Goal: Obtain resource: Obtain resource

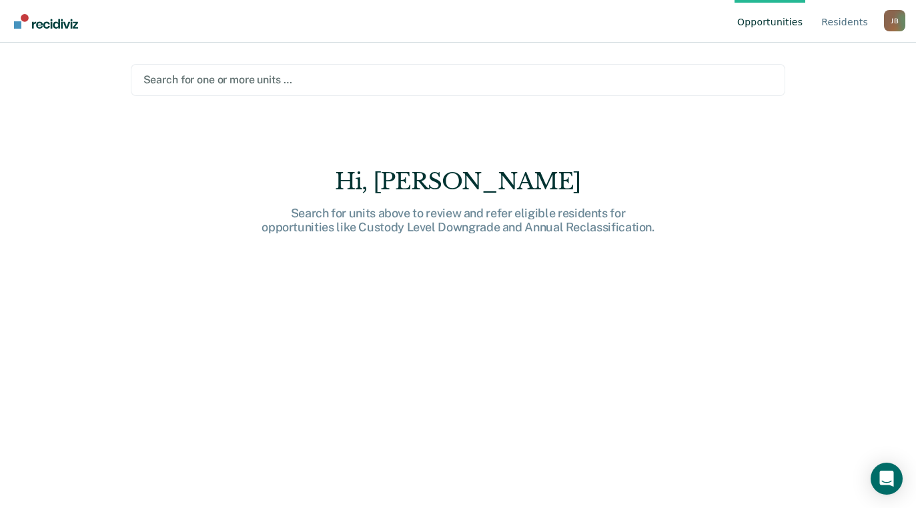
click at [316, 82] on div at bounding box center [458, 79] width 630 height 15
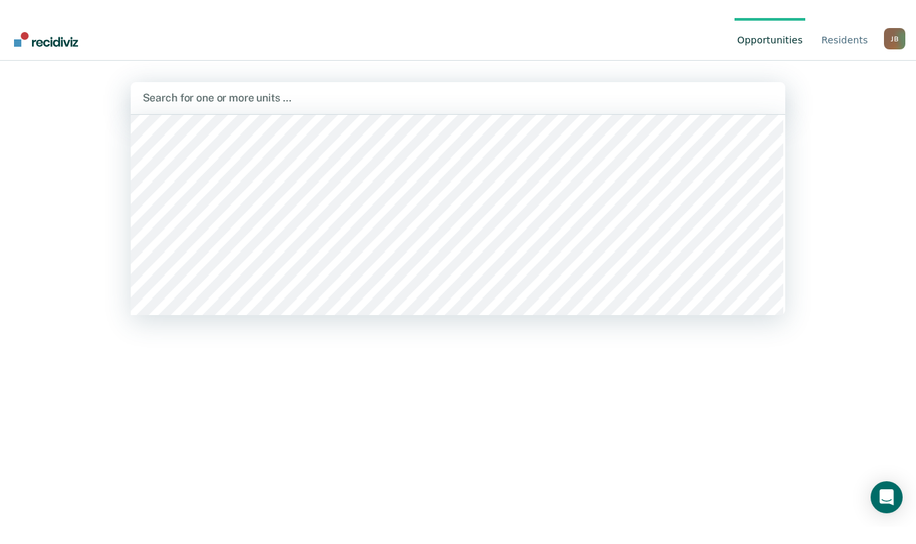
scroll to position [8513, 0]
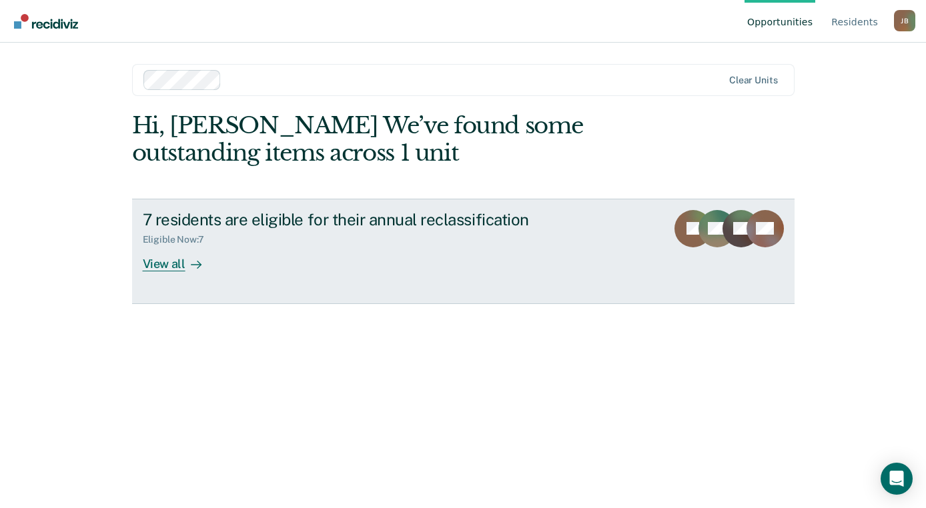
click at [316, 216] on div "7 residents are eligible for their annual reclassification" at bounding box center [377, 219] width 468 height 19
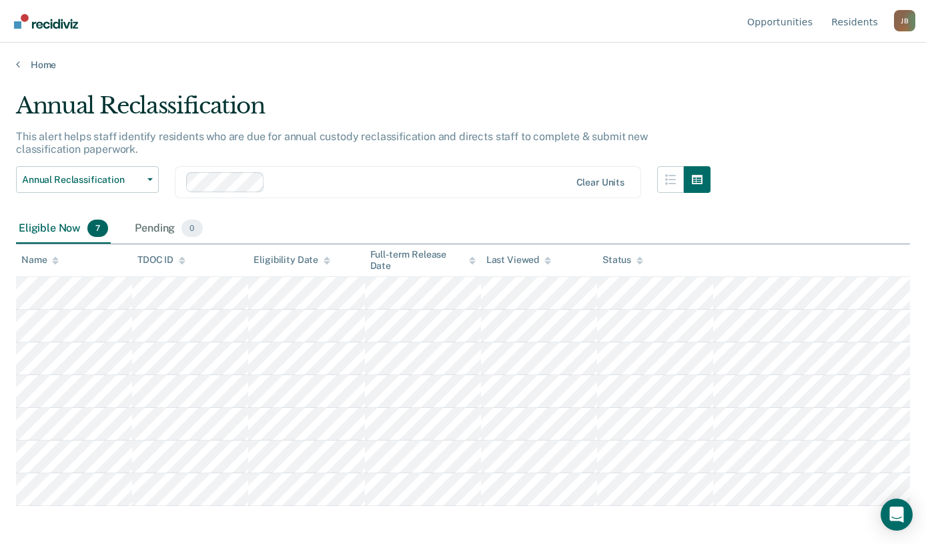
click at [411, 83] on main "Annual Reclassification This alert helps staff identify residents who are due f…" at bounding box center [463, 305] width 926 height 469
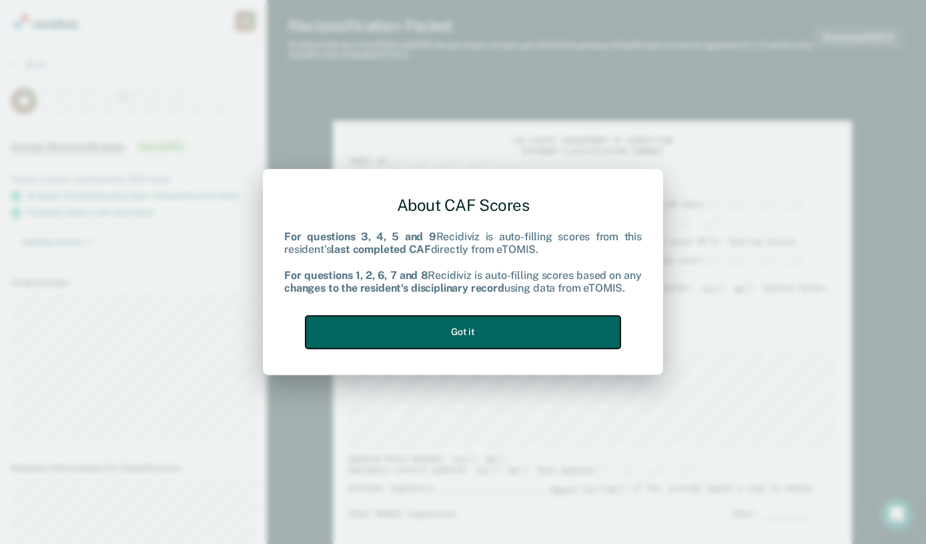
click at [527, 330] on button "Got it" at bounding box center [463, 332] width 315 height 33
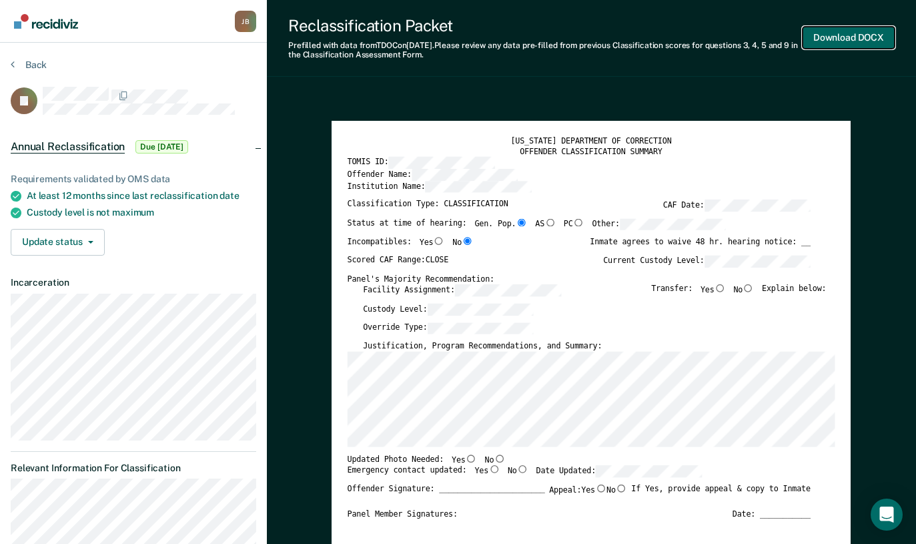
click at [829, 35] on button "Download DOCX" at bounding box center [849, 38] width 92 height 22
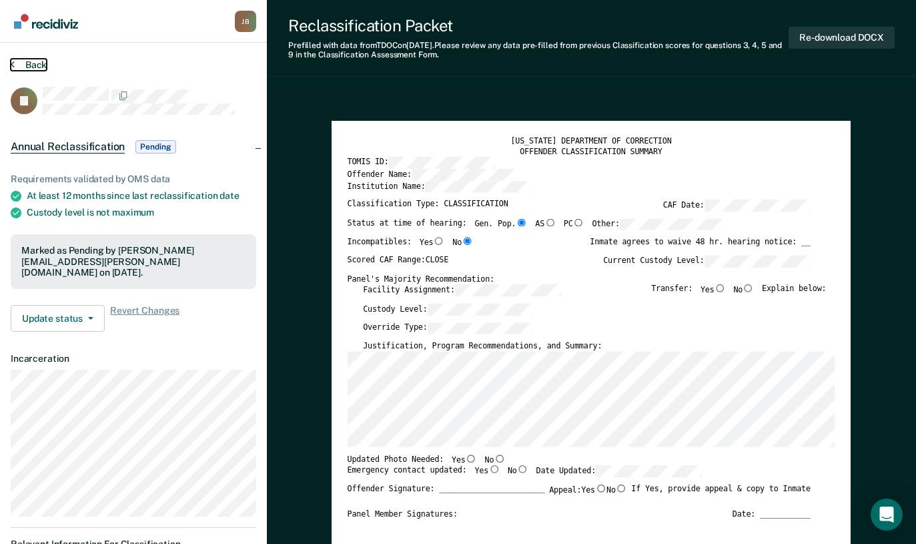
click at [29, 63] on button "Back" at bounding box center [29, 65] width 36 height 12
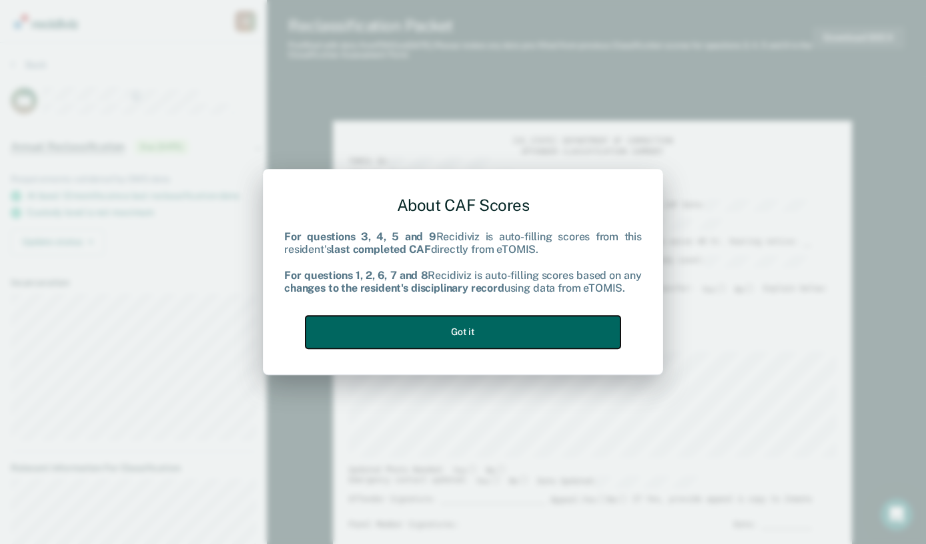
click at [454, 332] on button "Got it" at bounding box center [463, 332] width 315 height 33
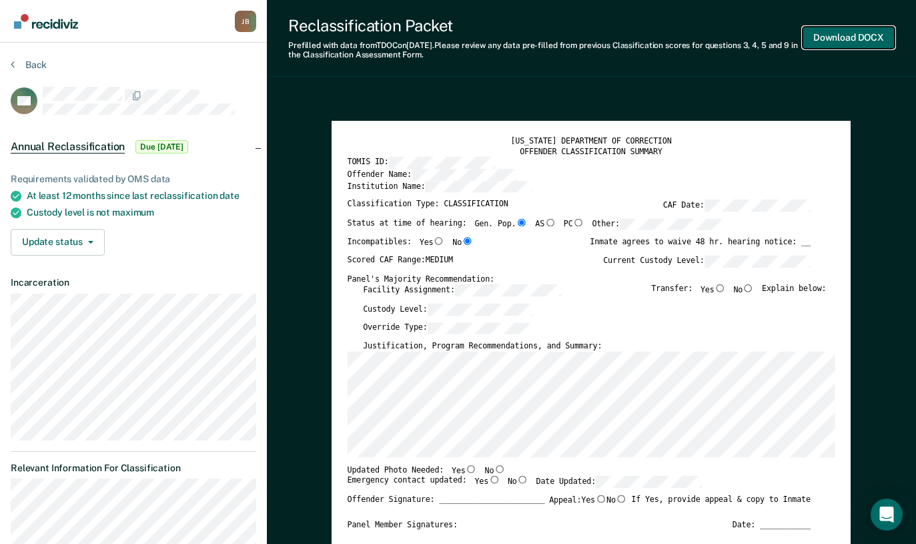
click at [834, 37] on button "Download DOCX" at bounding box center [849, 38] width 92 height 22
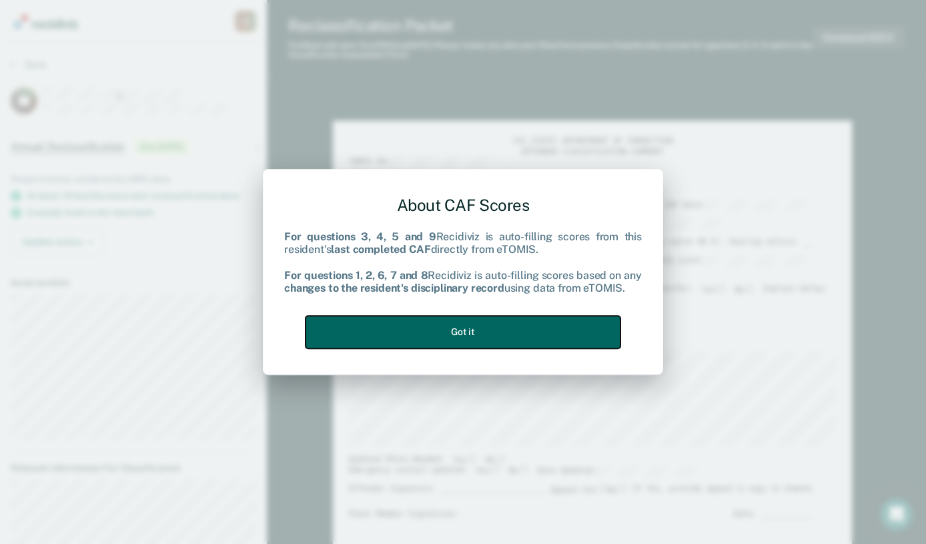
click at [438, 330] on button "Got it" at bounding box center [463, 332] width 315 height 33
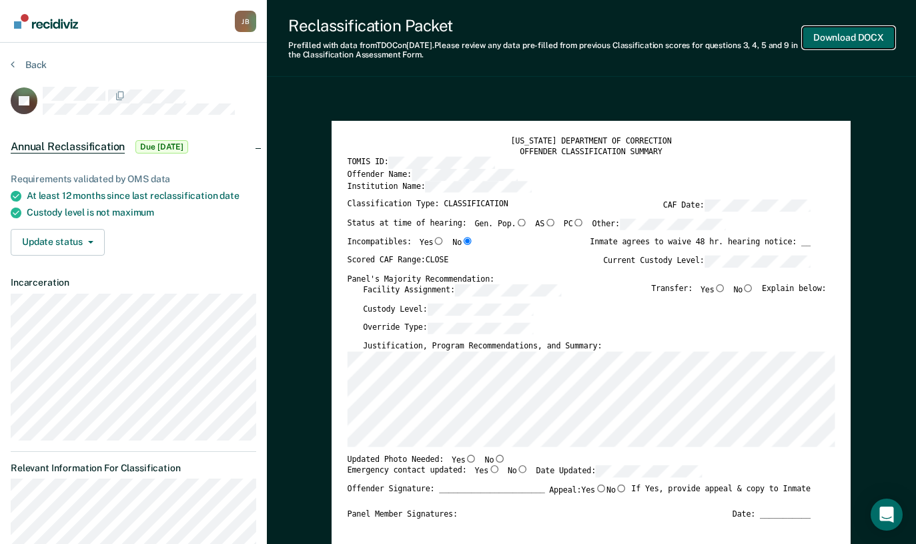
click at [853, 38] on button "Download DOCX" at bounding box center [849, 38] width 92 height 22
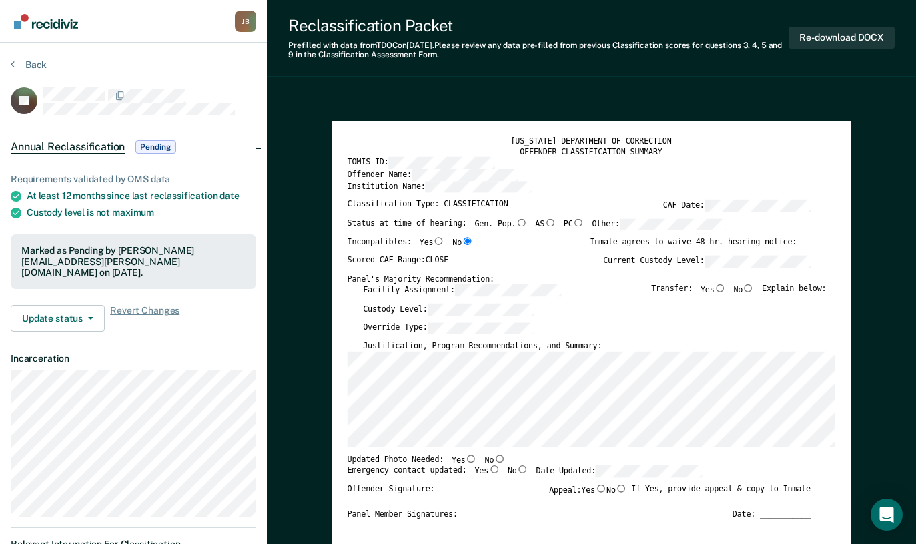
click at [23, 69] on button "Back" at bounding box center [29, 65] width 36 height 12
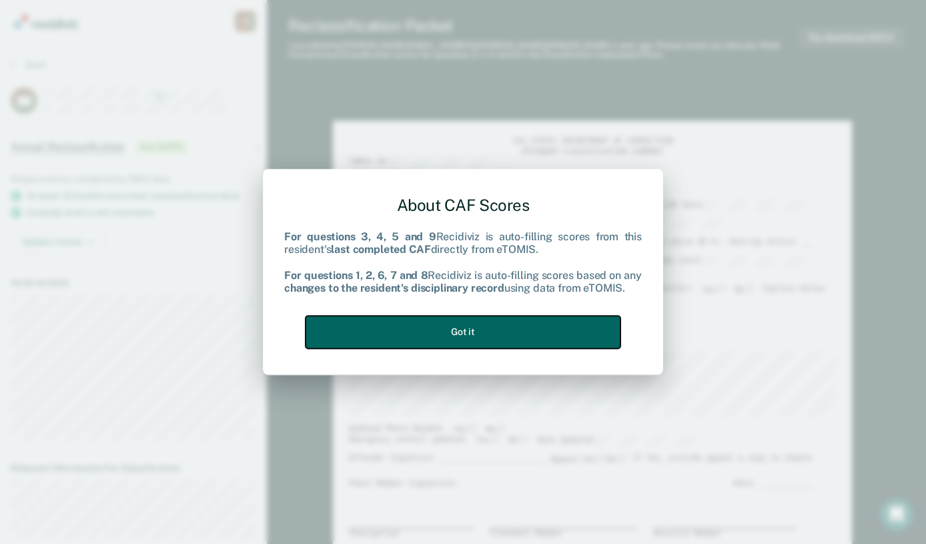
click at [493, 330] on button "Got it" at bounding box center [463, 332] width 315 height 33
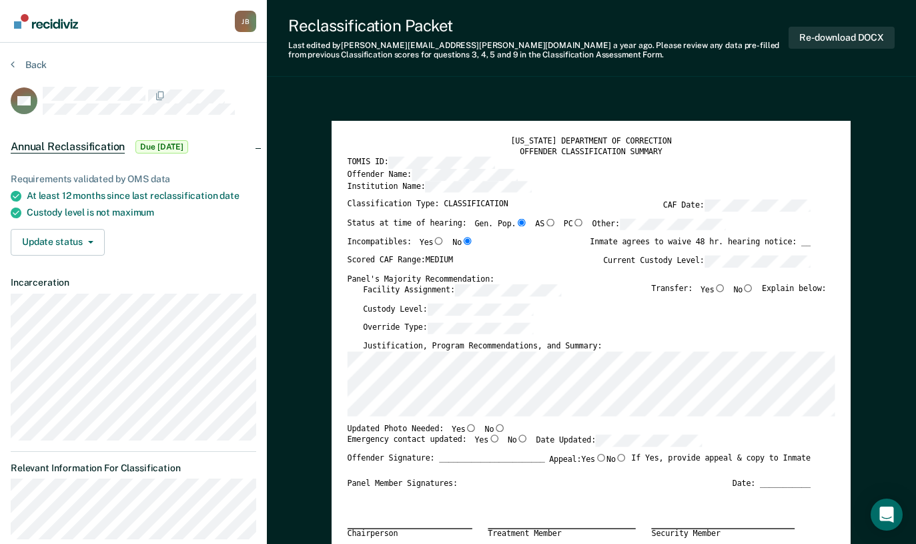
click at [814, 35] on button "Re-download DOCX" at bounding box center [842, 38] width 106 height 22
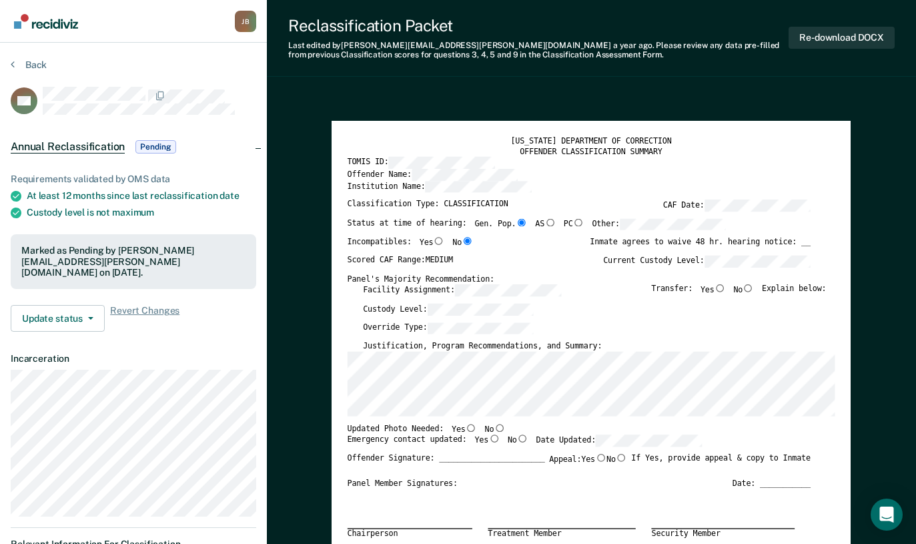
click at [23, 62] on button "Back" at bounding box center [29, 65] width 36 height 12
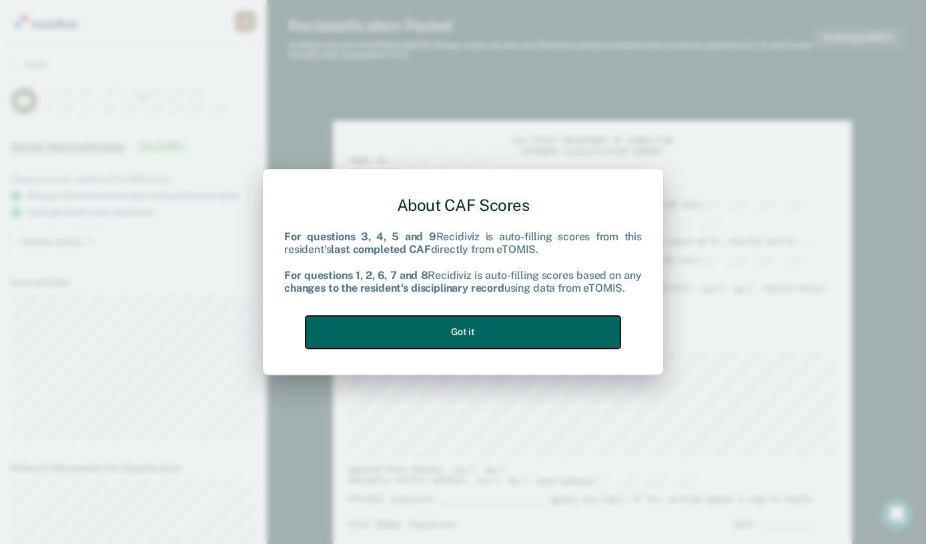
click at [492, 327] on button "Got it" at bounding box center [463, 332] width 315 height 33
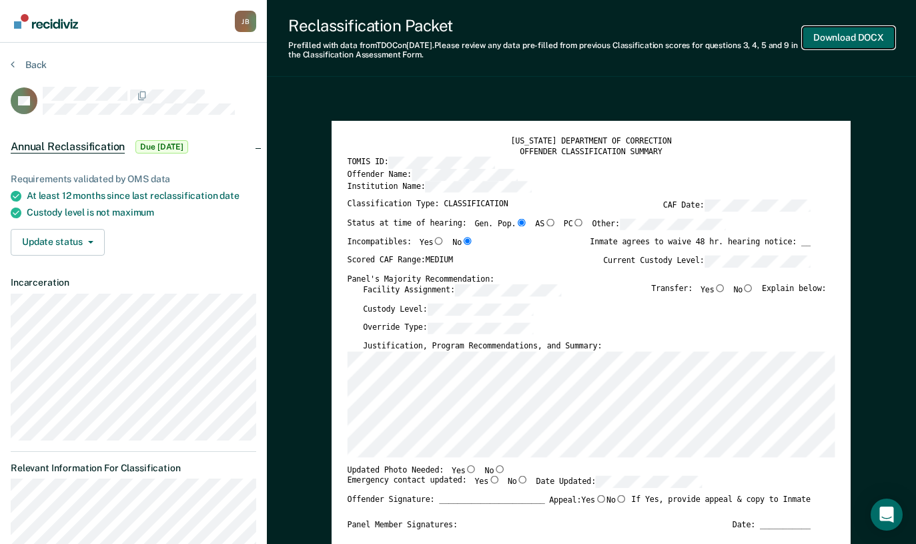
click at [836, 39] on button "Download DOCX" at bounding box center [849, 38] width 92 height 22
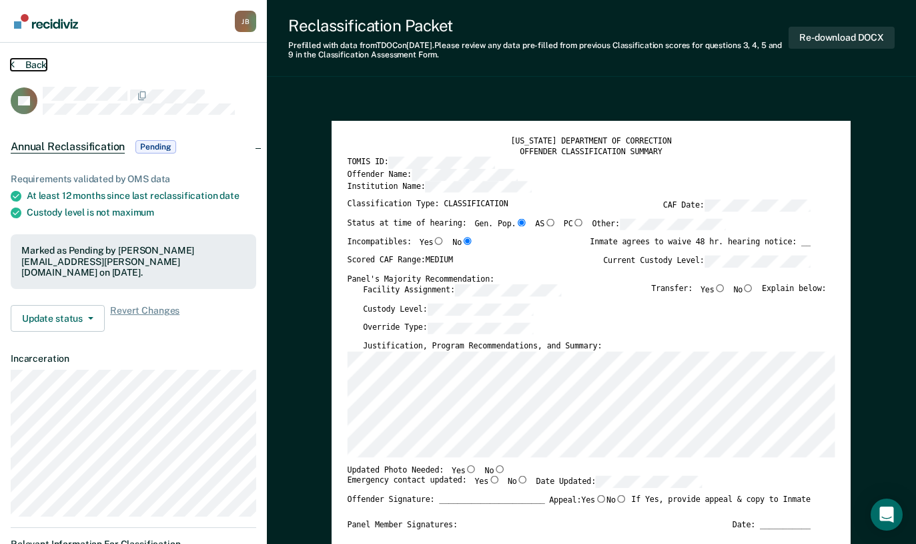
click at [25, 67] on button "Back" at bounding box center [29, 65] width 36 height 12
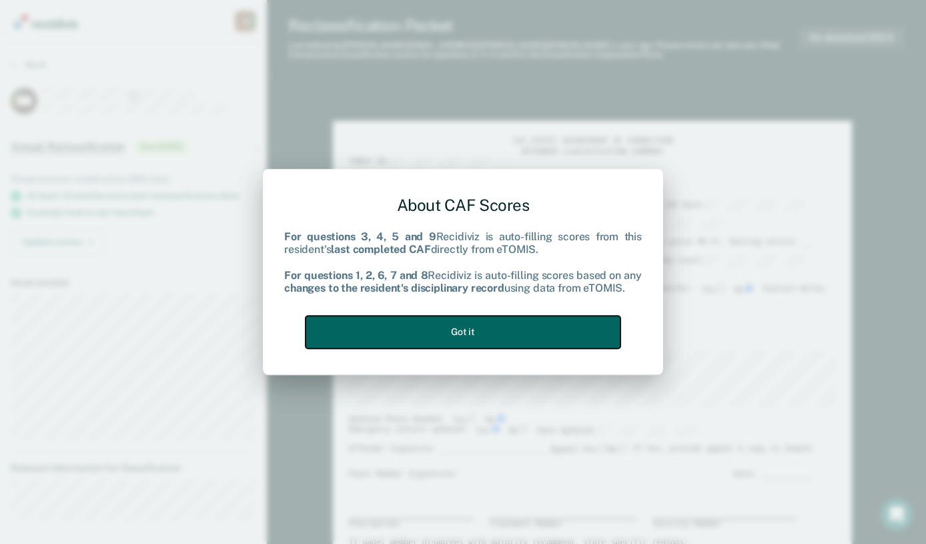
click at [474, 331] on button "Got it" at bounding box center [463, 332] width 315 height 33
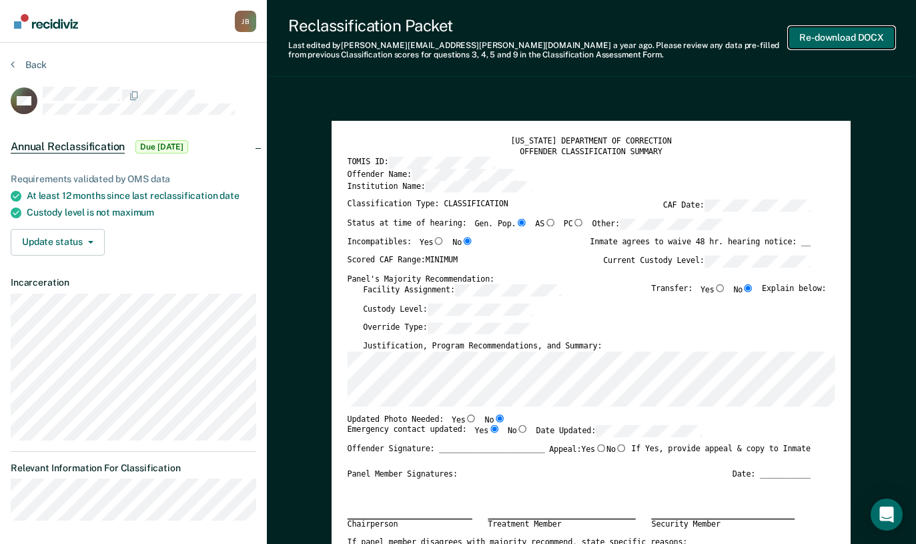
click at [821, 38] on button "Re-download DOCX" at bounding box center [842, 38] width 106 height 22
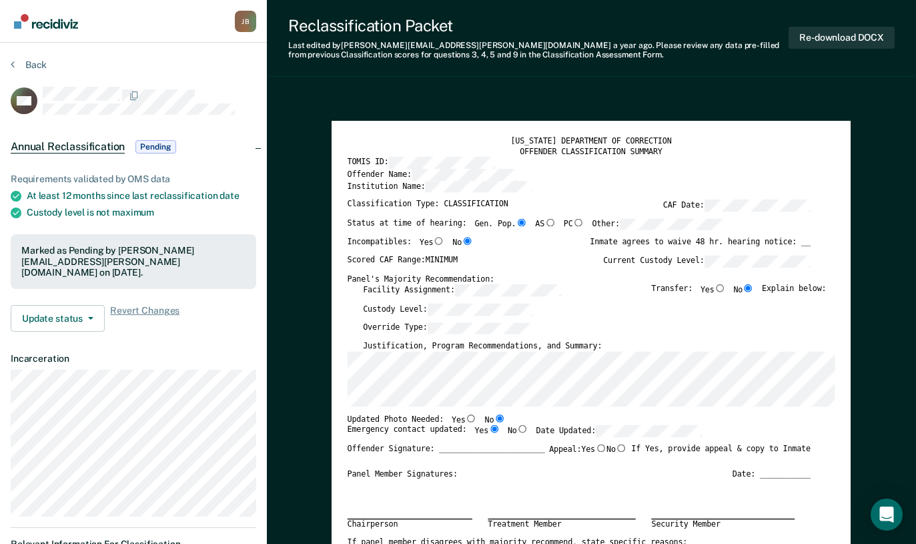
click at [35, 68] on button "Back" at bounding box center [29, 65] width 36 height 12
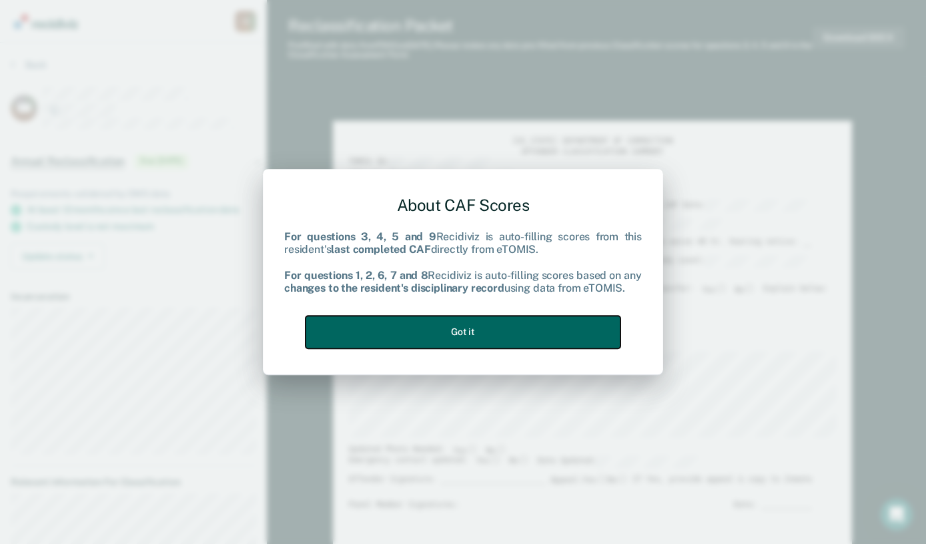
click at [493, 330] on button "Got it" at bounding box center [463, 332] width 315 height 33
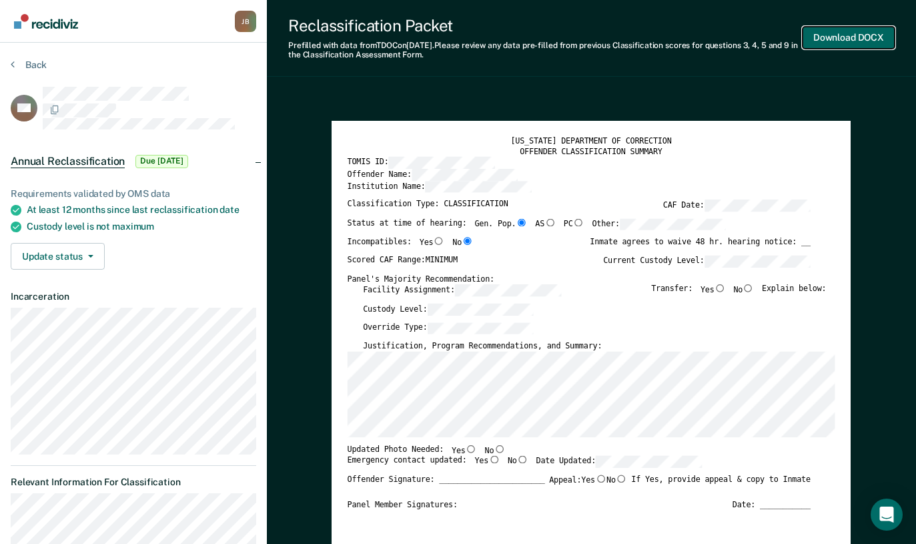
click at [835, 37] on button "Download DOCX" at bounding box center [849, 38] width 92 height 22
type textarea "x"
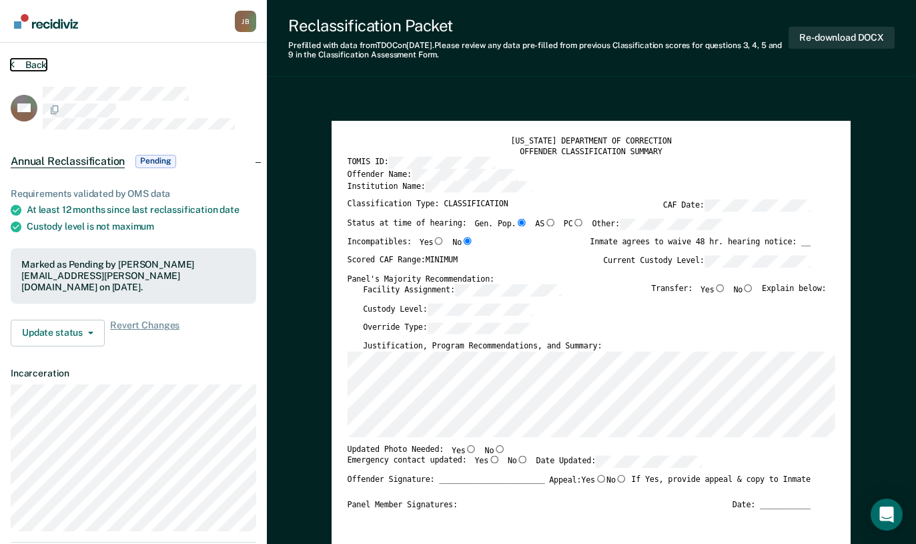
click at [30, 62] on button "Back" at bounding box center [29, 65] width 36 height 12
